Goal: Check status: Check status

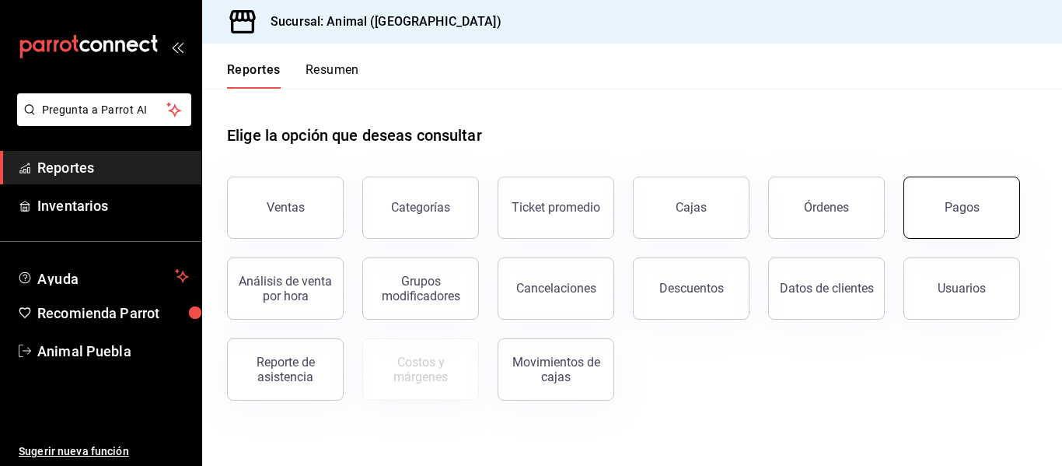
click at [956, 223] on button "Pagos" at bounding box center [962, 208] width 117 height 62
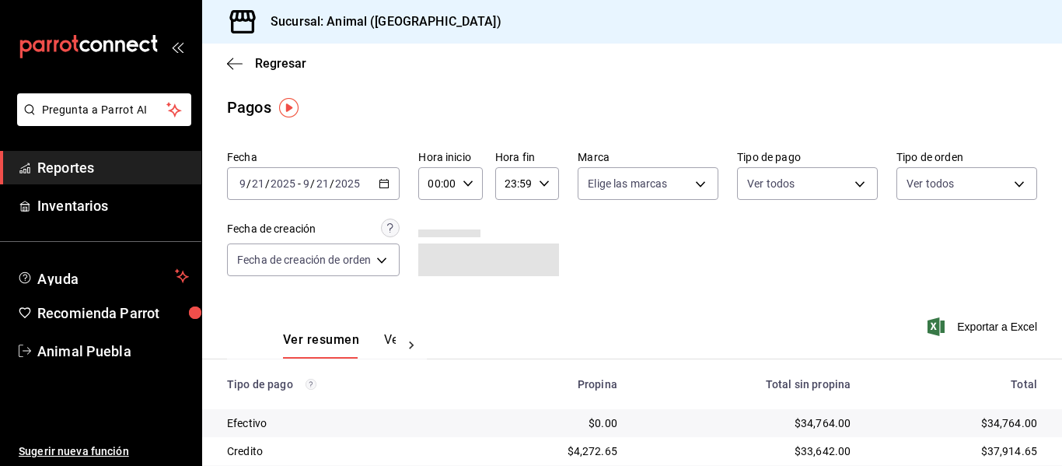
click at [468, 186] on \(Stroke\) "button" at bounding box center [467, 182] width 9 height 5
click at [433, 257] on span "01" at bounding box center [436, 260] width 6 height 12
type input "01:00"
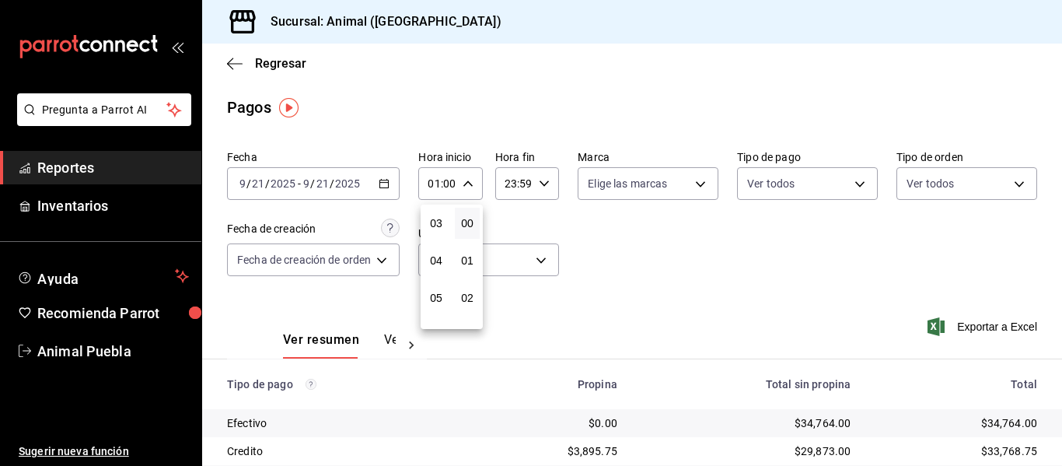
scroll to position [124, 0]
click at [444, 282] on button "05" at bounding box center [436, 285] width 25 height 31
type input "05:00"
click at [694, 185] on div at bounding box center [531, 233] width 1062 height 466
click at [694, 181] on body "Pregunta a Parrot AI Reportes Inventarios Ayuda Recomienda Parrot Animal Puebla…" at bounding box center [531, 233] width 1062 height 466
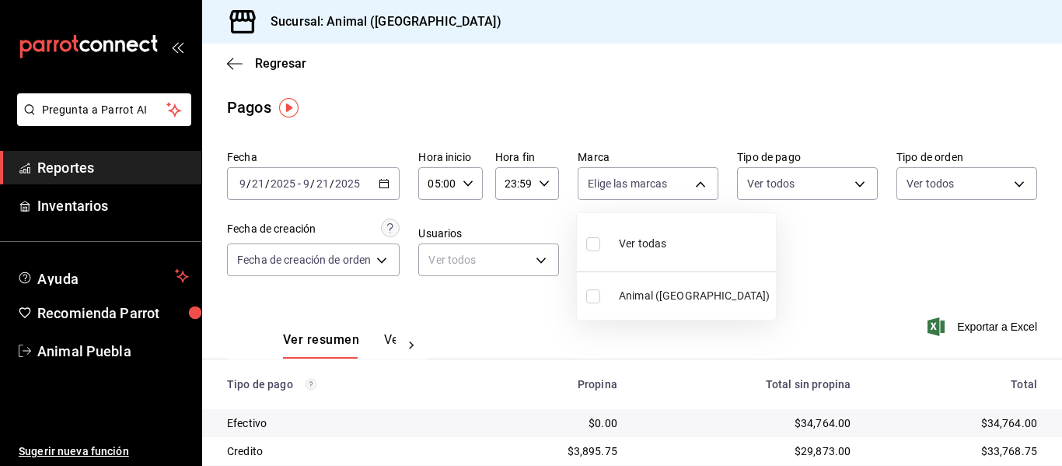
click at [656, 241] on span "Ver todas" at bounding box center [642, 244] width 47 height 16
type input "96838179-8fbb-4073-aae3-1789726318c8"
checkbox input "true"
click at [743, 263] on div at bounding box center [531, 233] width 1062 height 466
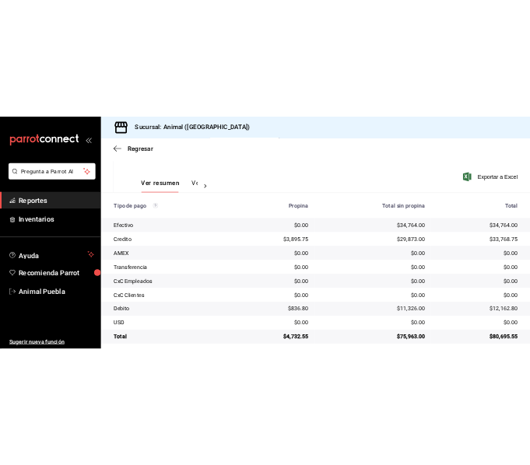
scroll to position [221, 0]
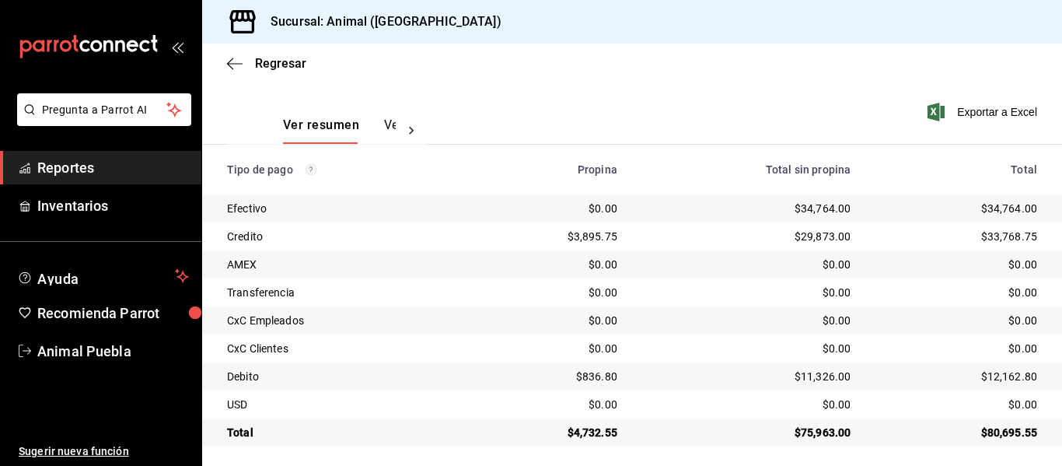
scroll to position [221, 0]
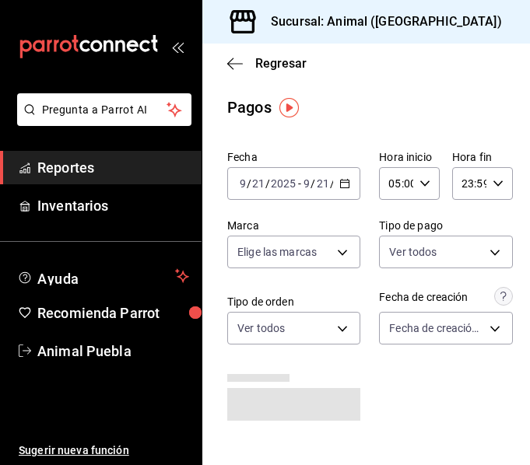
click at [172, 40] on icon "open_drawer_menu" at bounding box center [177, 46] width 12 height 12
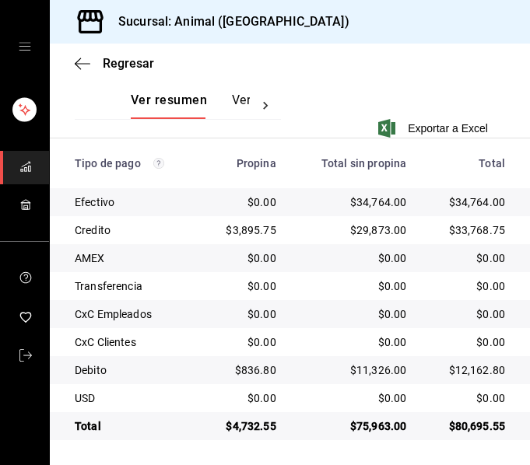
scroll to position [377, 0]
click at [79, 68] on icon "button" at bounding box center [78, 64] width 6 height 12
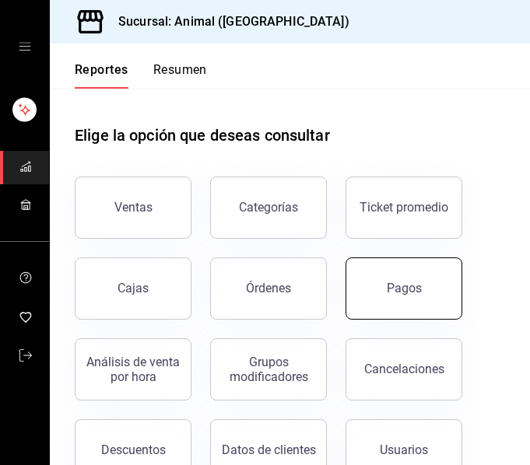
click at [417, 280] on button "Pagos" at bounding box center [403, 288] width 117 height 62
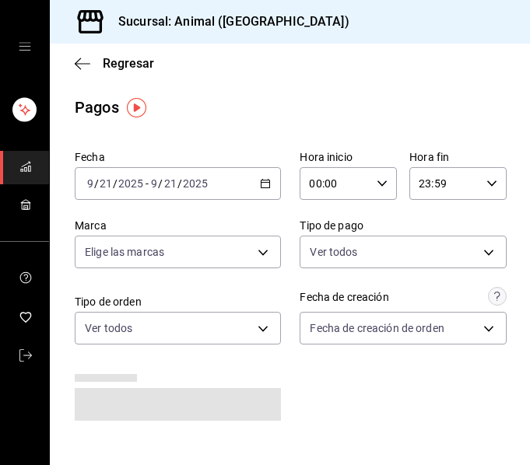
click at [261, 187] on icon "button" at bounding box center [265, 183] width 11 height 11
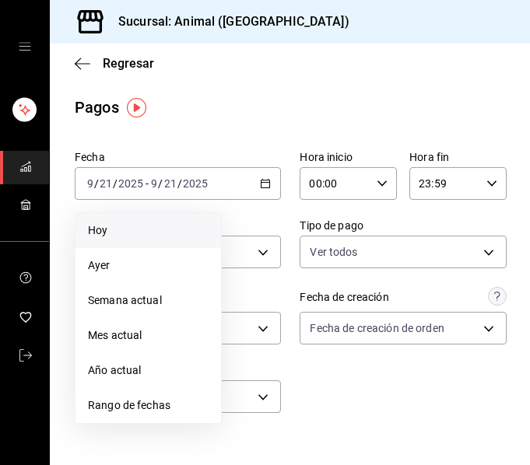
click at [146, 225] on span "Hoy" at bounding box center [148, 230] width 121 height 16
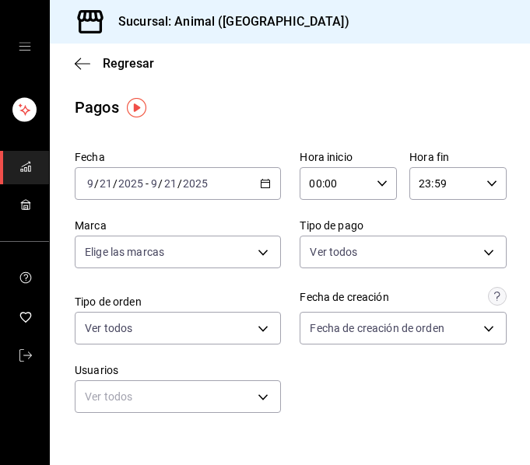
click at [376, 180] on icon "button" at bounding box center [381, 183] width 11 height 11
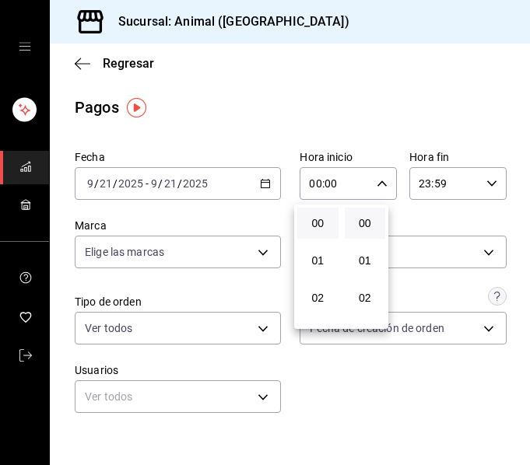
click at [309, 280] on div "02" at bounding box center [317, 297] width 47 height 37
click at [309, 299] on span "04" at bounding box center [317, 294] width 23 height 12
type input "04:00"
click at [380, 442] on div at bounding box center [265, 232] width 530 height 465
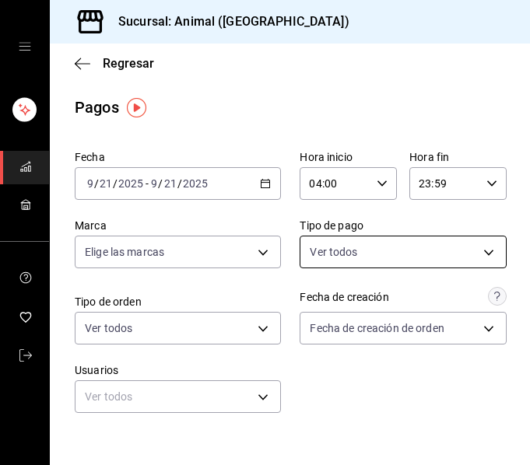
click at [485, 245] on body "Sucursal: Animal (Puebla) Regresar Pagos Fecha 2025-09-21 9 / 21 / 2025 - 2025-…" at bounding box center [265, 232] width 530 height 465
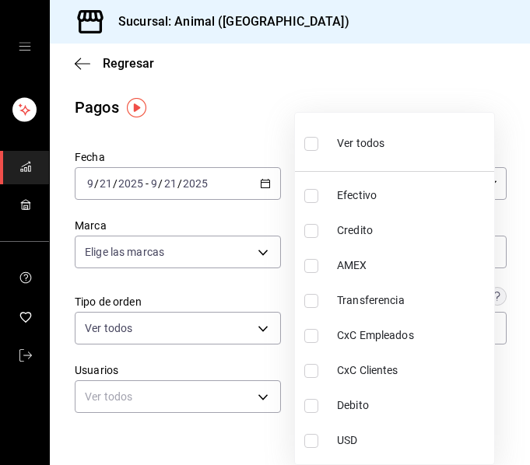
click at [448, 129] on li "Ver todos" at bounding box center [394, 142] width 199 height 46
type input "406eaf07-0ba3-476d-b4b3-558a4329142f,8fae7823-7282-42ef-92d0-8abdc0a1b7d2,68543…"
checkbox input "true"
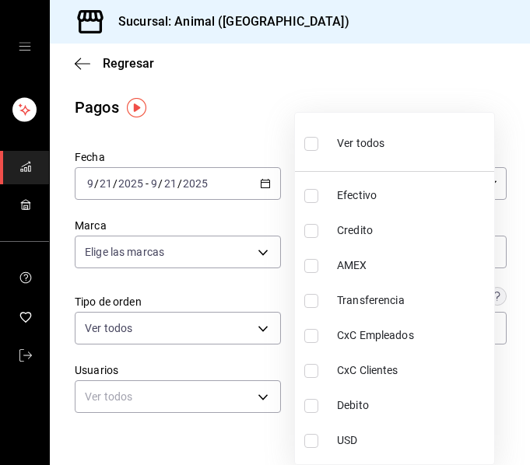
checkbox input "true"
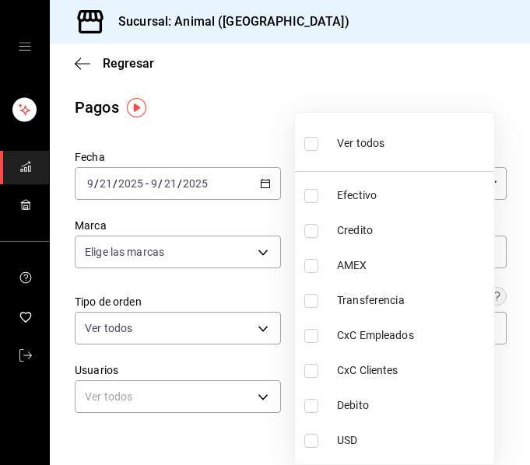
checkbox input "true"
click at [372, 62] on div at bounding box center [265, 232] width 530 height 465
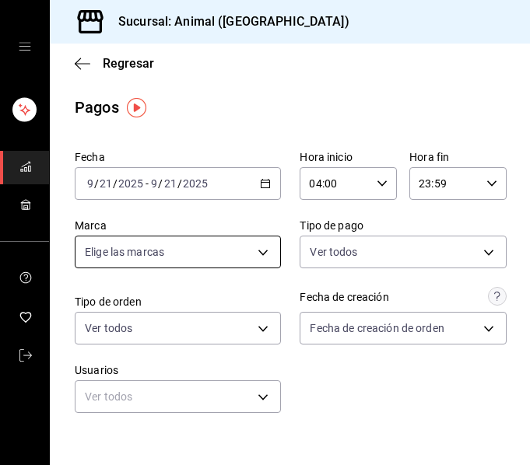
click at [253, 252] on body "Sucursal: Animal (Puebla) Regresar Pagos Fecha 2025-09-21 9 / 21 / 2025 - 2025-…" at bounding box center [265, 232] width 530 height 465
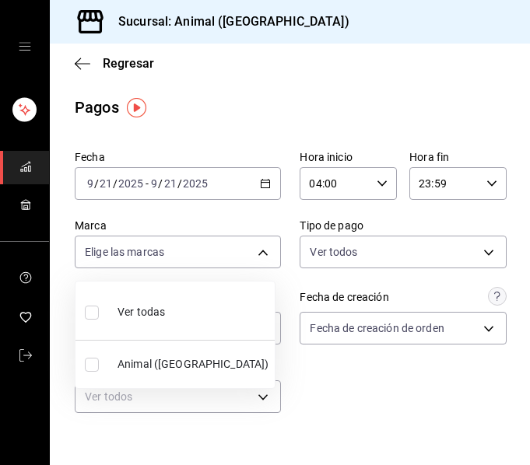
click at [233, 300] on li "Ver todas" at bounding box center [174, 311] width 199 height 46
type input "96838179-8fbb-4073-aae3-1789726318c8"
checkbox input "true"
click at [334, 89] on div at bounding box center [265, 232] width 530 height 465
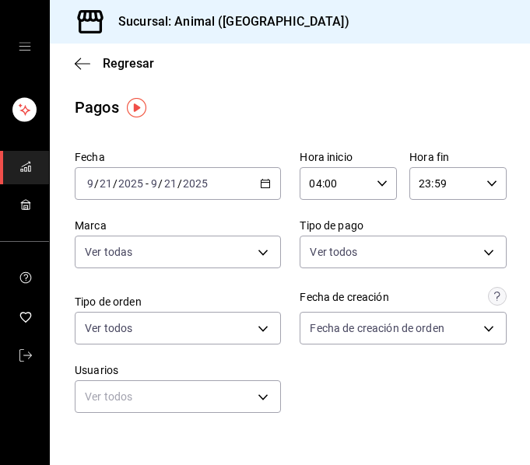
click at [318, 382] on div "Fecha 2025-09-21 9 / 21 / 2025 - 2025-09-21 9 / 21 / 2025 Hora inicio 04:00 Hor…" at bounding box center [290, 288] width 430 height 288
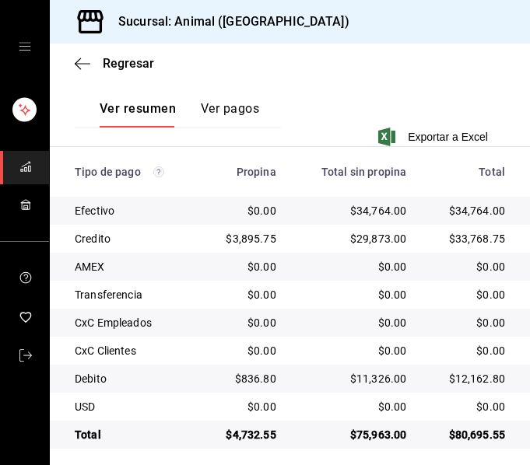
scroll to position [373, 0]
